Goal: Register for event/course

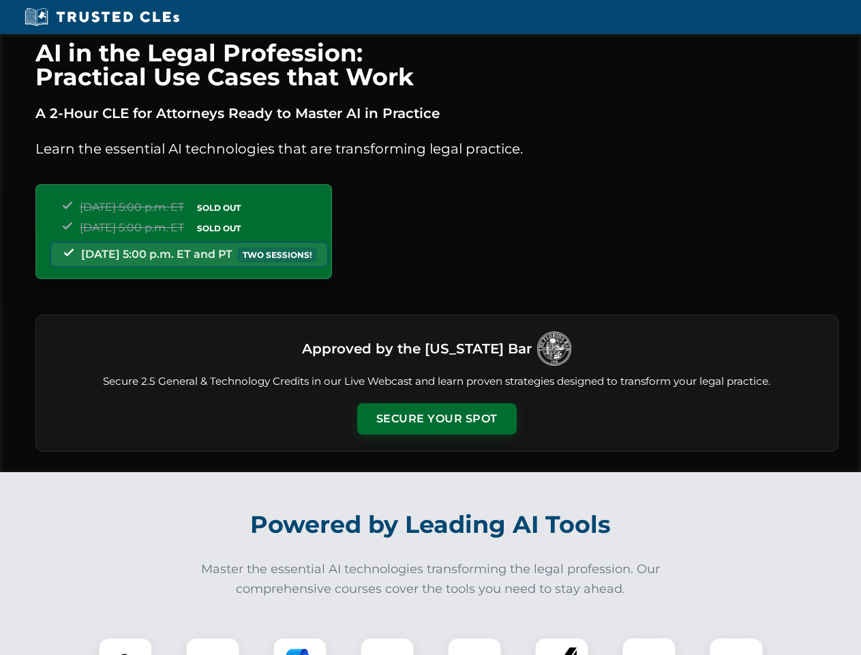
click at [436, 419] on button "Secure Your Spot" at bounding box center [437, 418] width 160 height 31
click at [125, 646] on img at bounding box center [126, 664] width 40 height 40
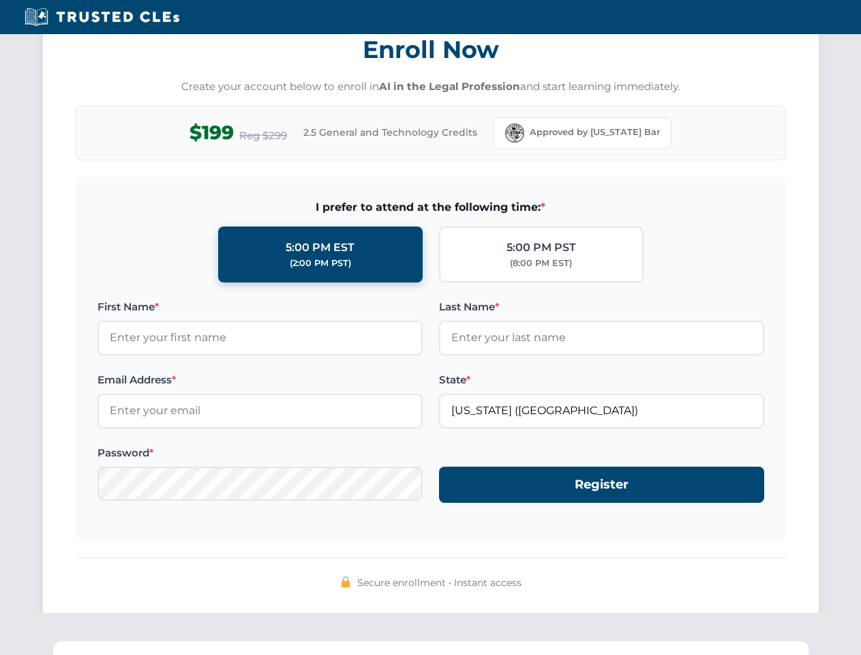
scroll to position [1338, 0]
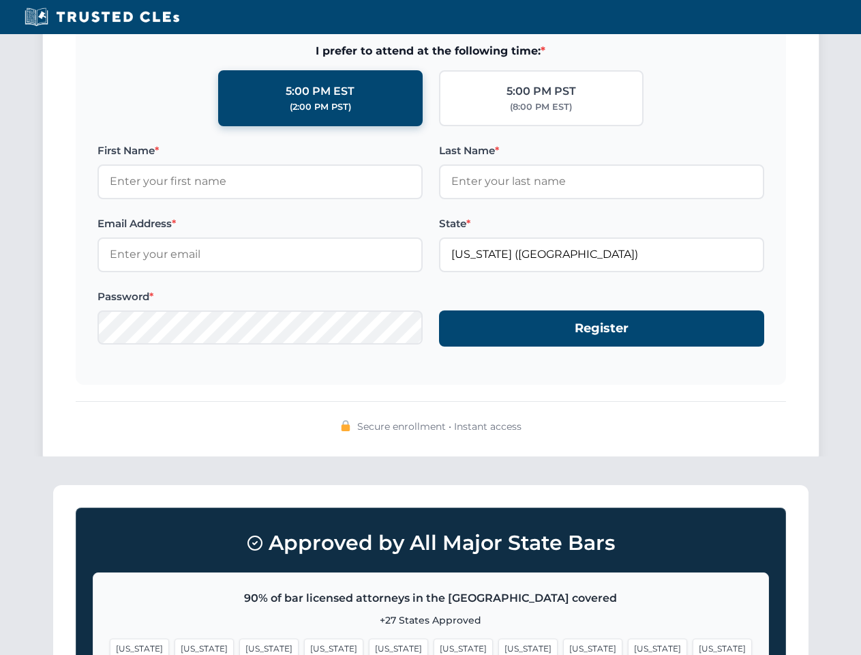
click at [387, 646] on div "Approved by All Major State Bars 90% of bar licensed attorneys in the [GEOGRAPH…" at bounding box center [430, 625] width 755 height 281
click at [498, 646] on span "[US_STATE]" at bounding box center [527, 648] width 59 height 20
click at [628, 646] on span "[US_STATE]" at bounding box center [657, 648] width 59 height 20
